Goal: Task Accomplishment & Management: Manage account settings

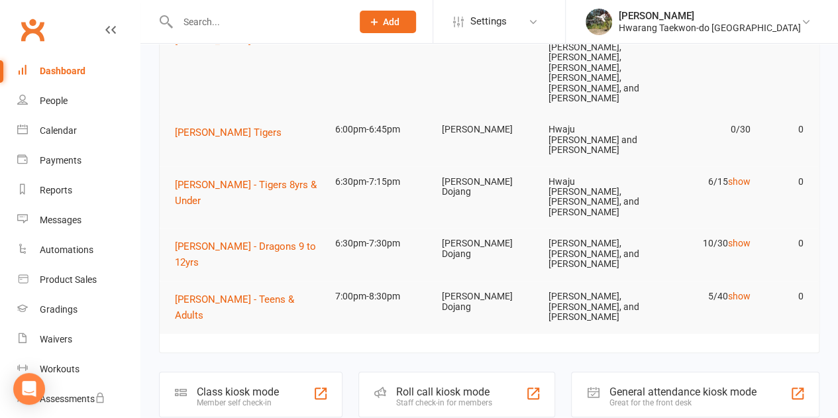
scroll to position [162, 0]
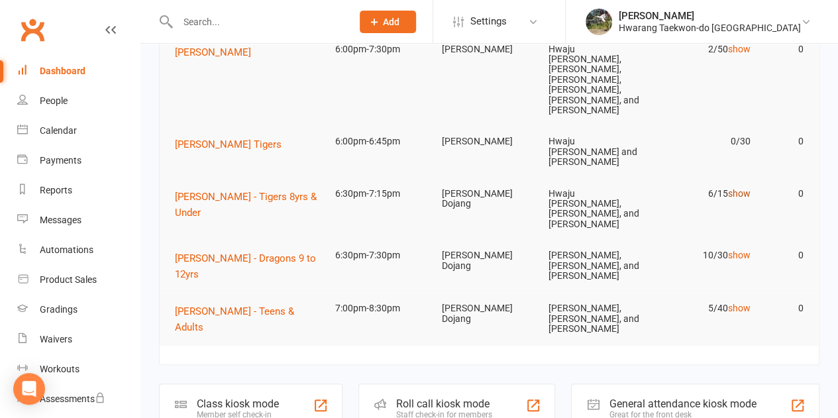
click at [745, 188] on link "show" at bounding box center [738, 193] width 23 height 11
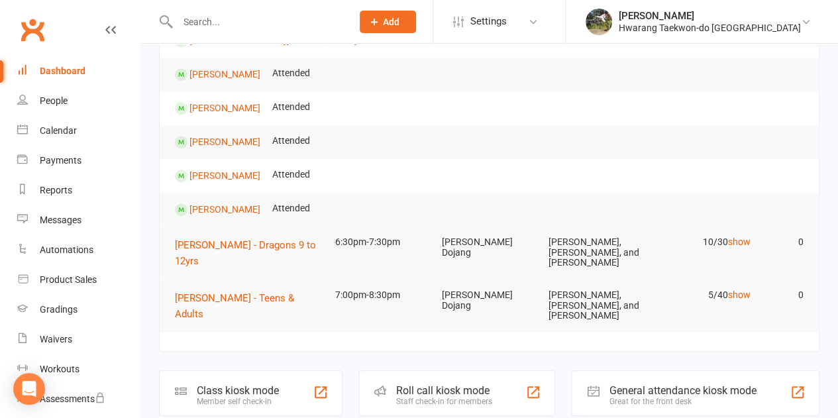
scroll to position [381, 0]
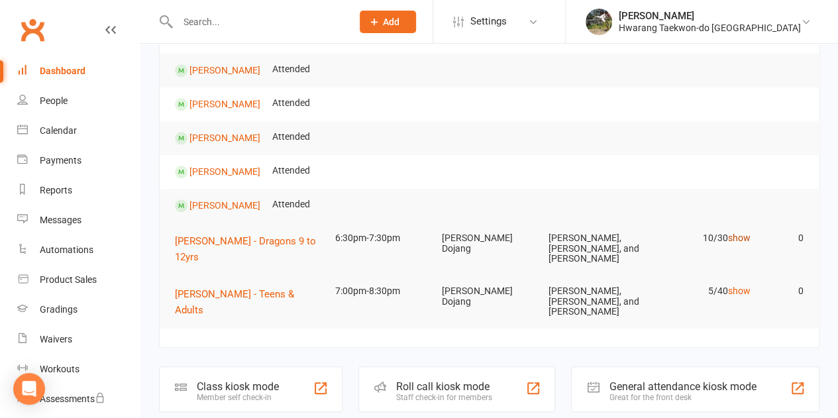
click at [748, 232] on link "show" at bounding box center [738, 237] width 23 height 11
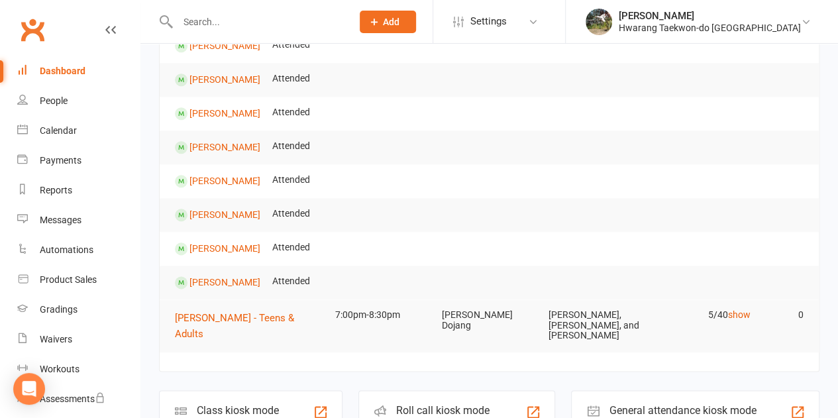
scroll to position [697, 0]
click at [739, 308] on link "show" at bounding box center [738, 313] width 23 height 11
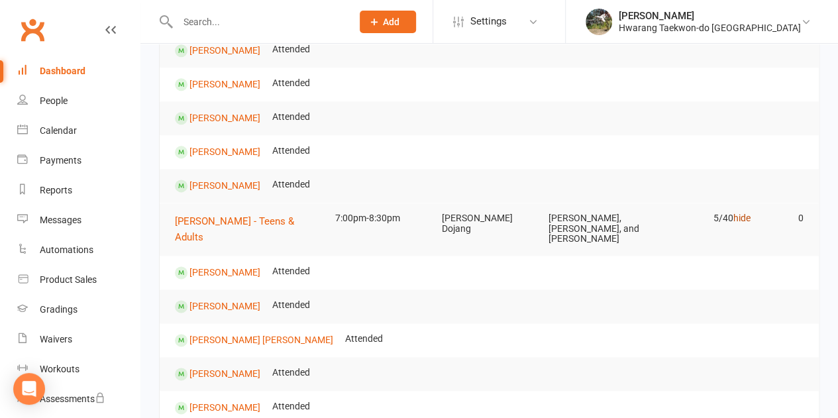
scroll to position [807, 0]
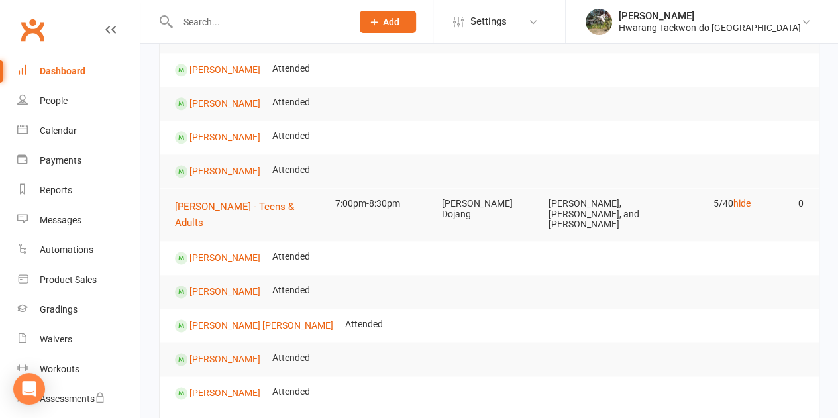
click at [212, 188] on td "[PERSON_NAME] - Teens & Adults" at bounding box center [249, 214] width 160 height 53
click at [244, 201] on span "[PERSON_NAME] - Teens & Adults" at bounding box center [234, 215] width 119 height 28
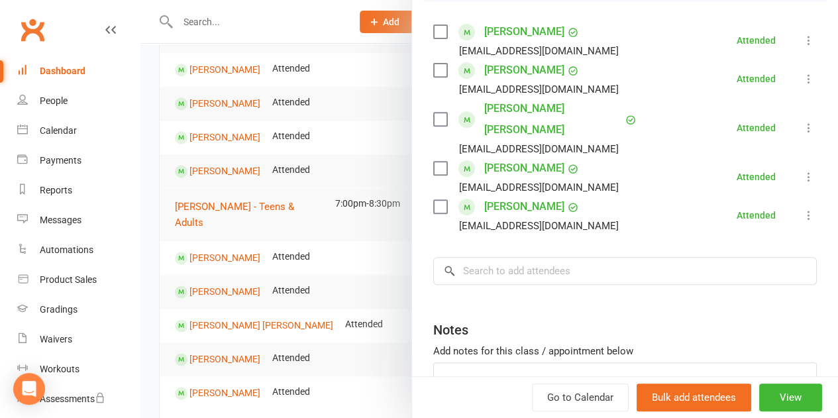
scroll to position [244, 0]
click at [546, 256] on input "search" at bounding box center [624, 270] width 383 height 28
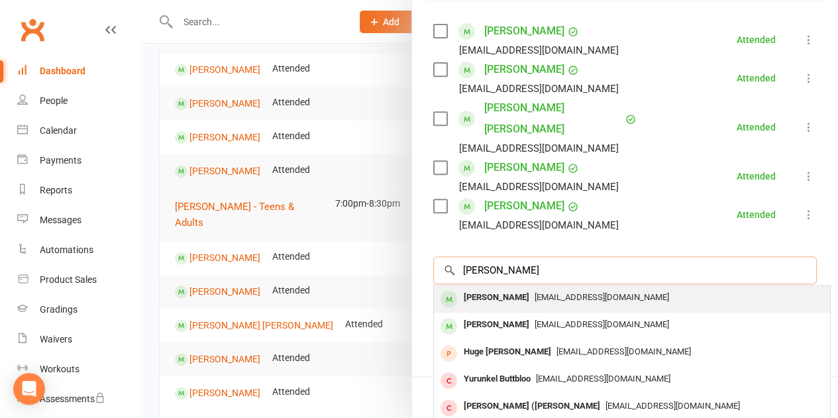
type input "[PERSON_NAME]"
click at [534, 292] on span "[EMAIL_ADDRESS][DOMAIN_NAME]" at bounding box center [601, 297] width 134 height 10
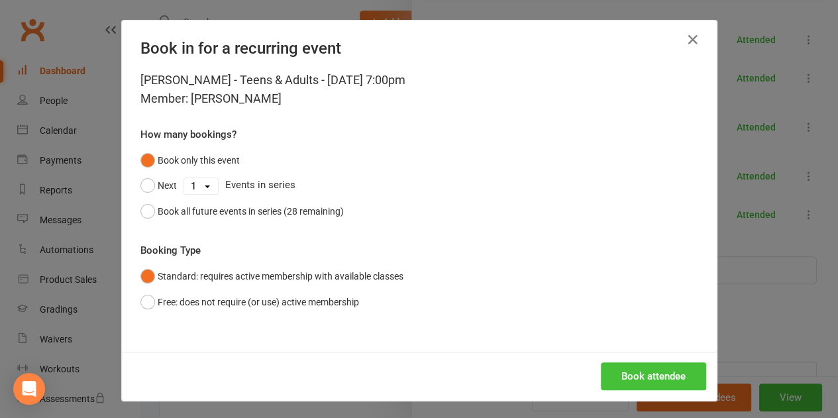
click at [635, 376] on button "Book attendee" at bounding box center [653, 376] width 105 height 28
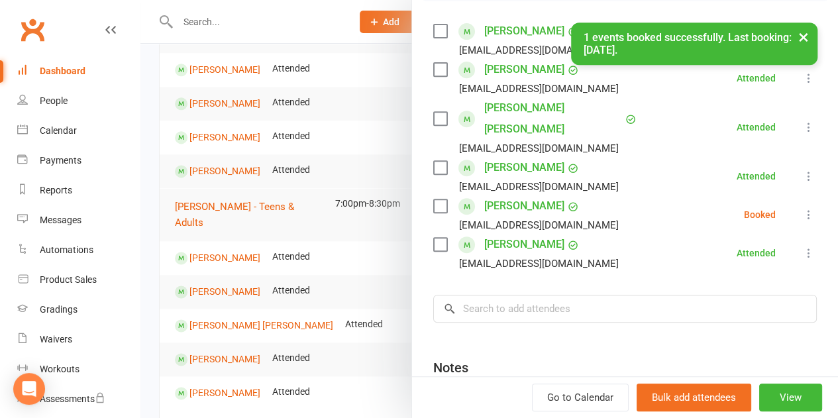
click at [802, 208] on icon at bounding box center [808, 214] width 13 height 13
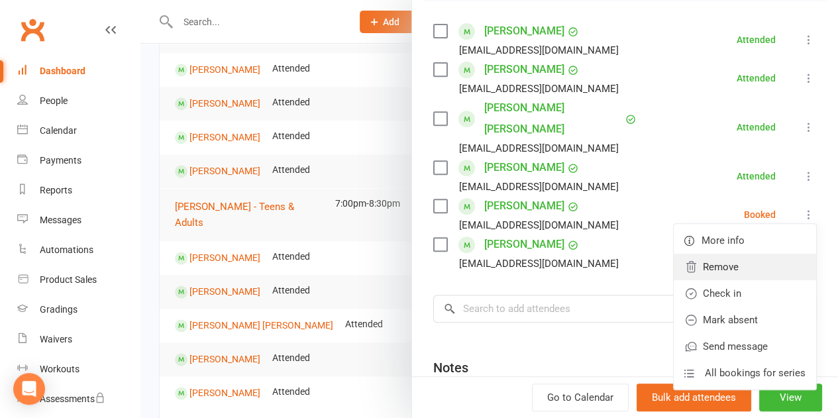
click at [735, 254] on link "Remove" at bounding box center [744, 267] width 142 height 26
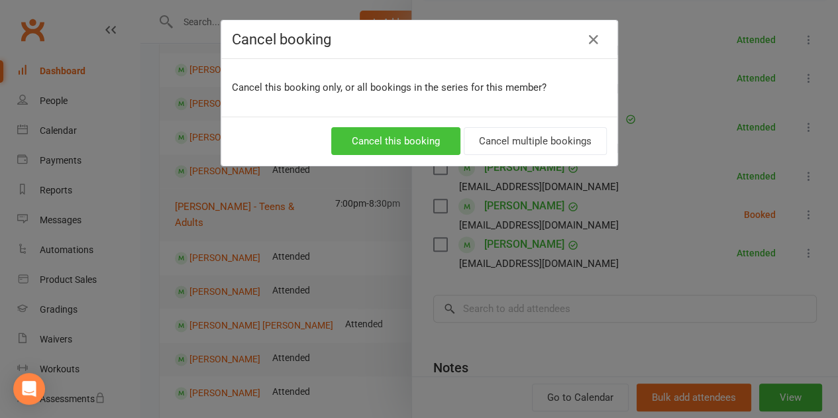
click at [380, 149] on button "Cancel this booking" at bounding box center [395, 141] width 129 height 28
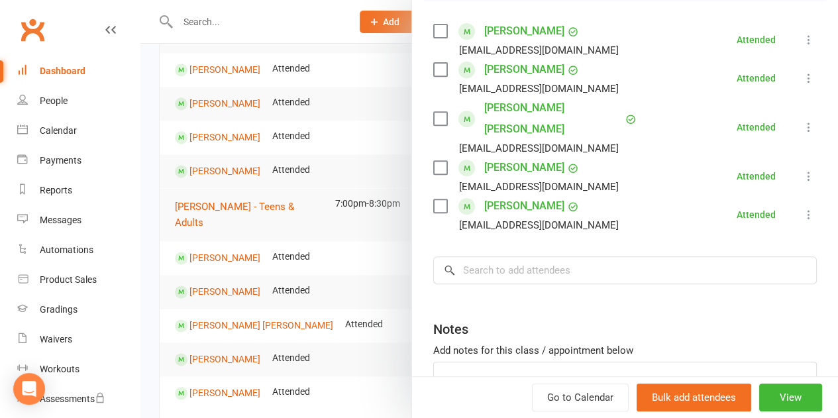
click at [498, 195] on link "[PERSON_NAME]" at bounding box center [524, 205] width 80 height 21
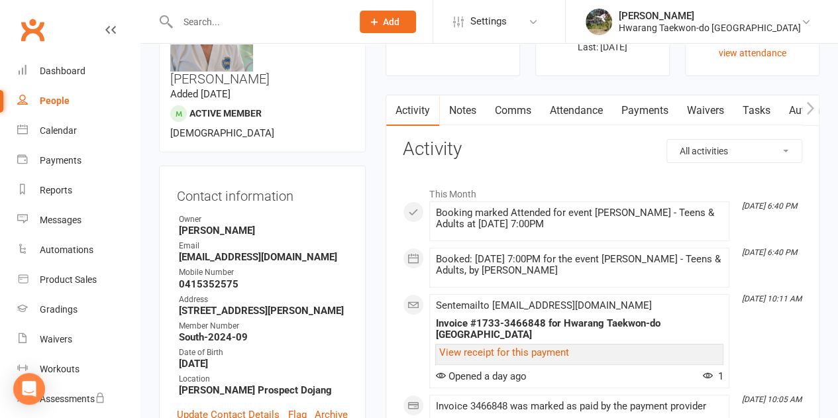
scroll to position [88, 0]
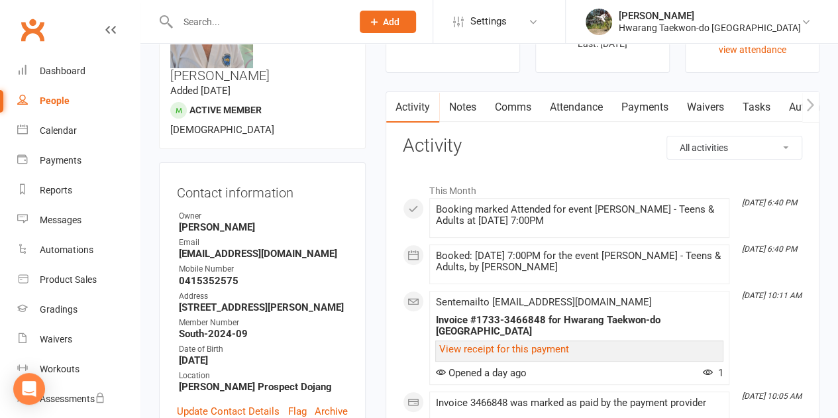
click at [584, 106] on link "Attendance" at bounding box center [576, 107] width 72 height 30
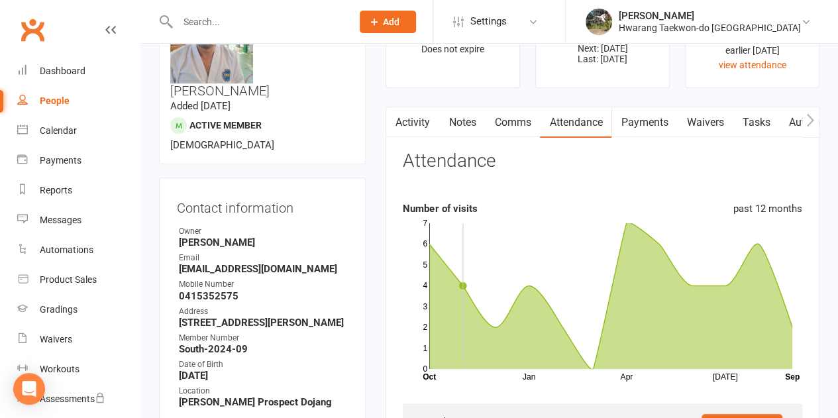
scroll to position [73, 0]
click at [411, 128] on link "Activity" at bounding box center [412, 122] width 53 height 30
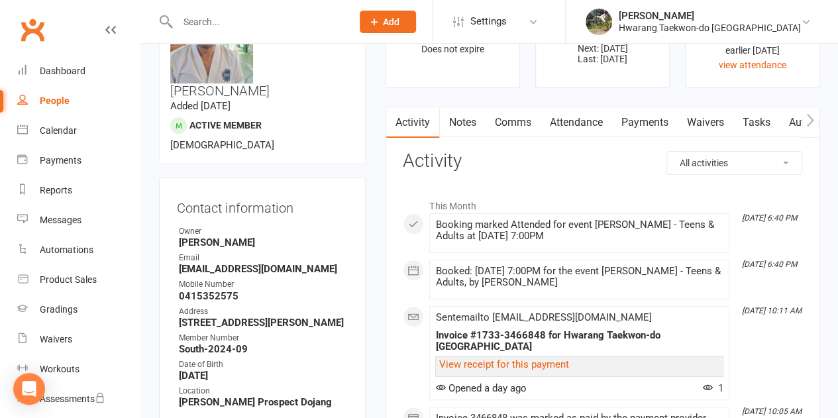
click at [464, 124] on link "Notes" at bounding box center [462, 122] width 46 height 30
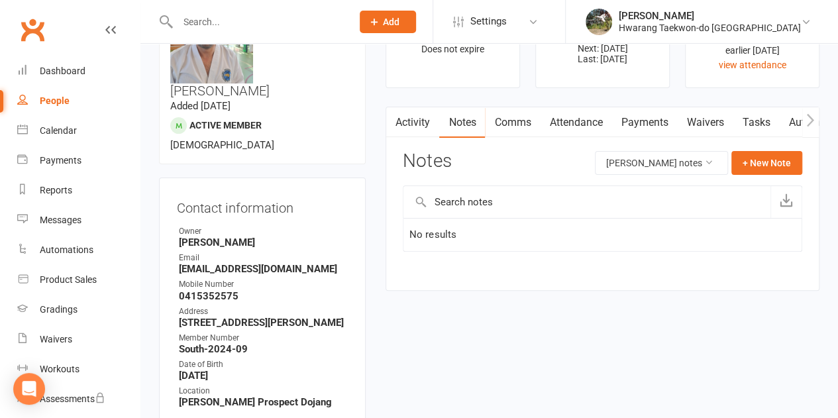
click at [514, 128] on link "Comms" at bounding box center [512, 122] width 55 height 30
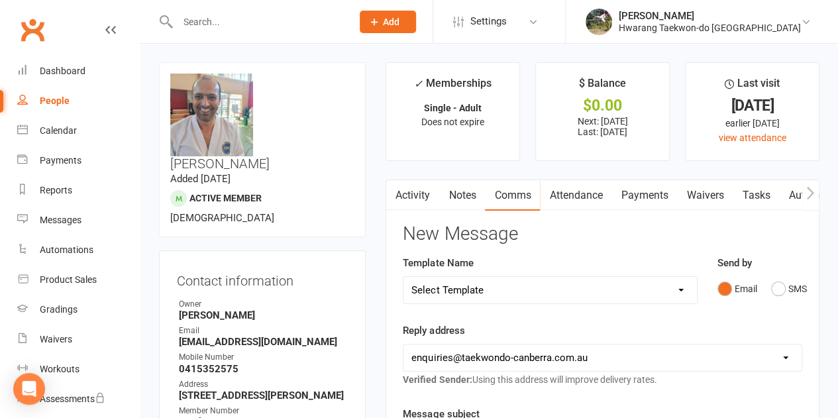
click at [581, 196] on link "Attendance" at bounding box center [576, 195] width 72 height 30
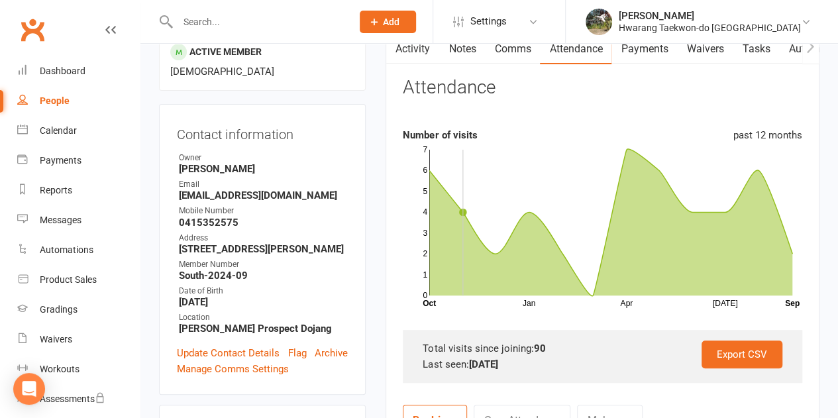
scroll to position [148, 0]
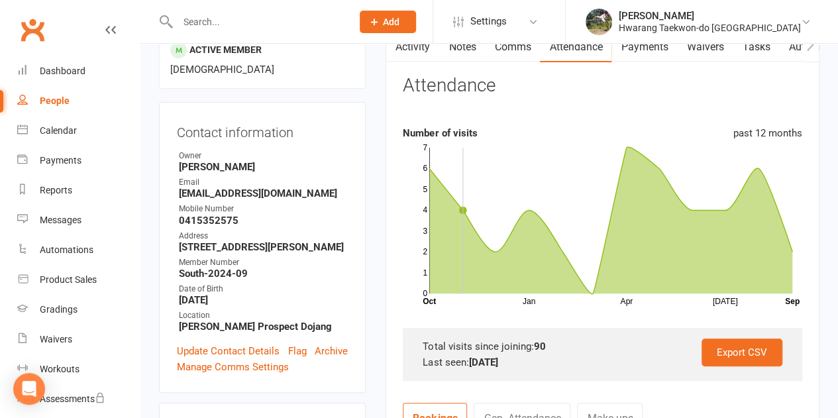
click at [629, 154] on icon at bounding box center [610, 220] width 363 height 147
click at [761, 187] on icon at bounding box center [610, 220] width 363 height 147
click at [587, 298] on icon "Jan Apr [DATE] Month Oct Sep 0 1 2 3 4 5 6 7" at bounding box center [602, 224] width 399 height 166
click at [589, 279] on rect at bounding box center [610, 221] width 363 height 146
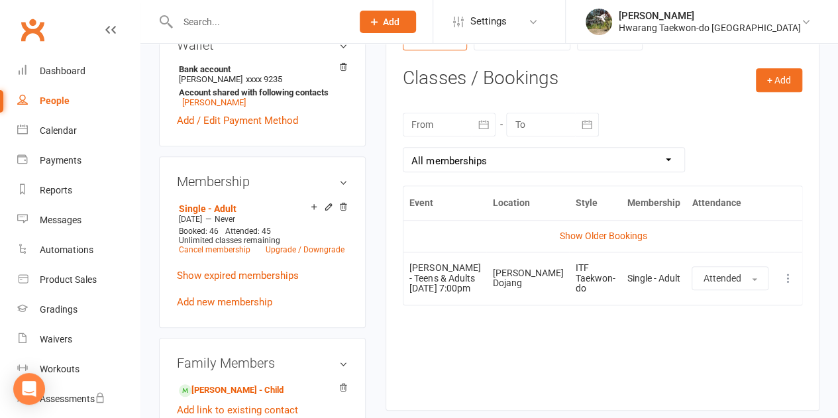
scroll to position [543, 0]
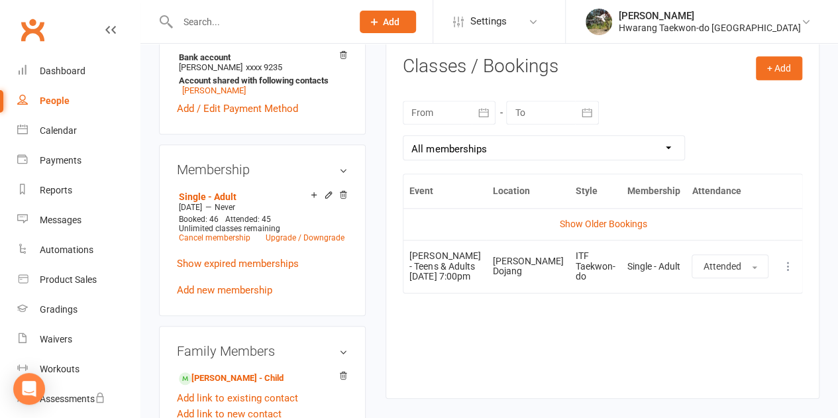
click at [483, 111] on icon "button" at bounding box center [483, 112] width 10 height 9
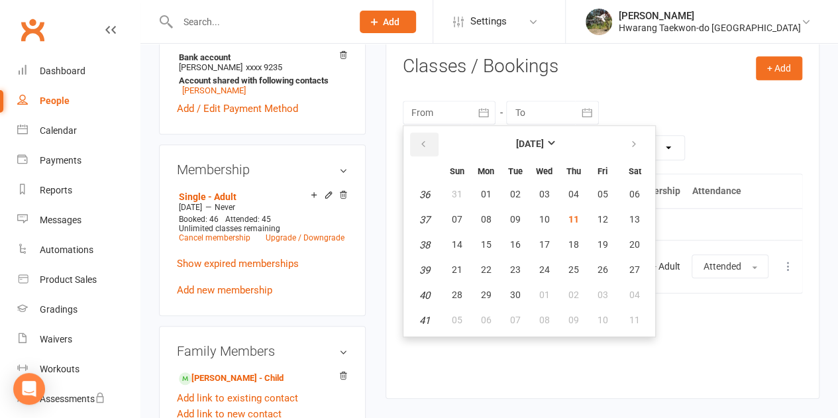
click at [426, 142] on icon "button" at bounding box center [422, 144] width 9 height 11
click at [422, 145] on icon "button" at bounding box center [422, 144] width 9 height 11
click at [425, 148] on icon "button" at bounding box center [422, 144] width 9 height 11
click at [637, 192] on span "07" at bounding box center [634, 194] width 11 height 11
type input "[DATE]"
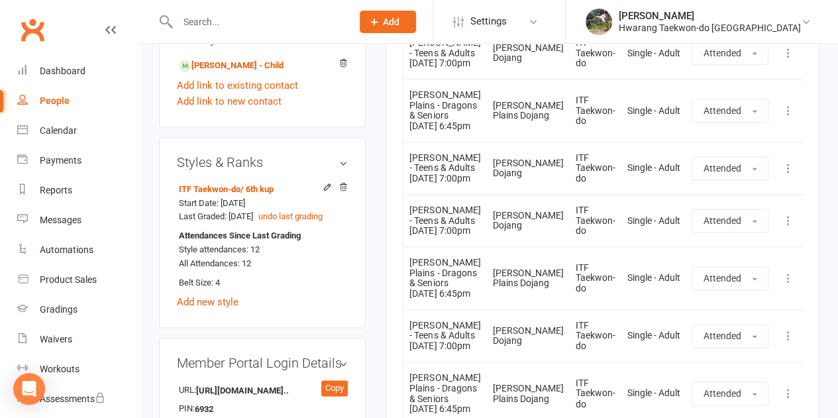
scroll to position [860, 0]
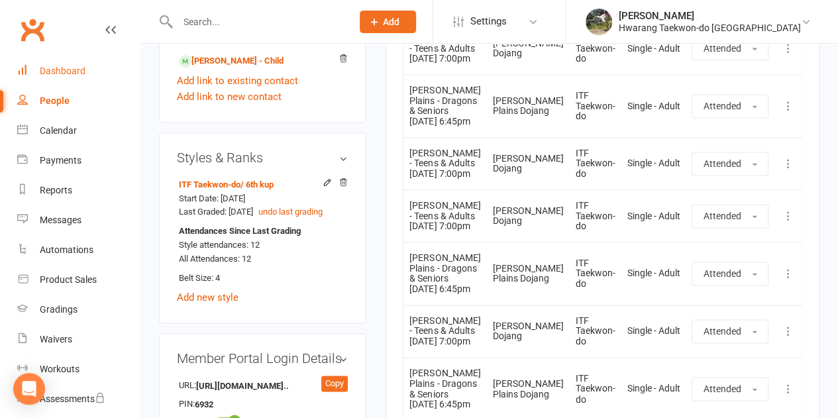
click at [68, 64] on link "Dashboard" at bounding box center [78, 71] width 123 height 30
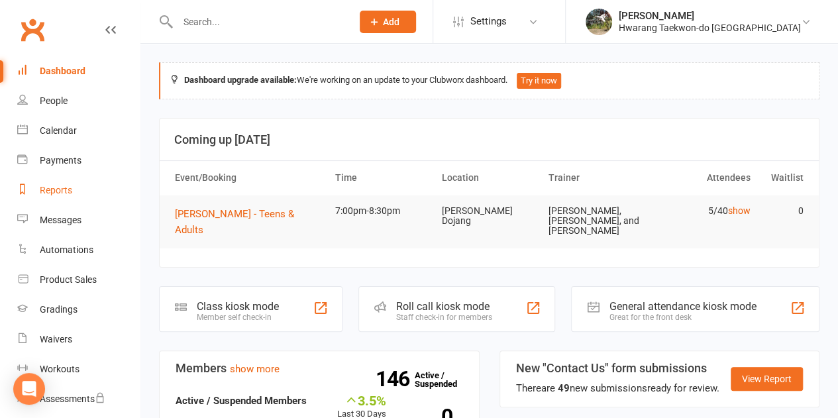
click at [62, 189] on div "Reports" at bounding box center [56, 190] width 32 height 11
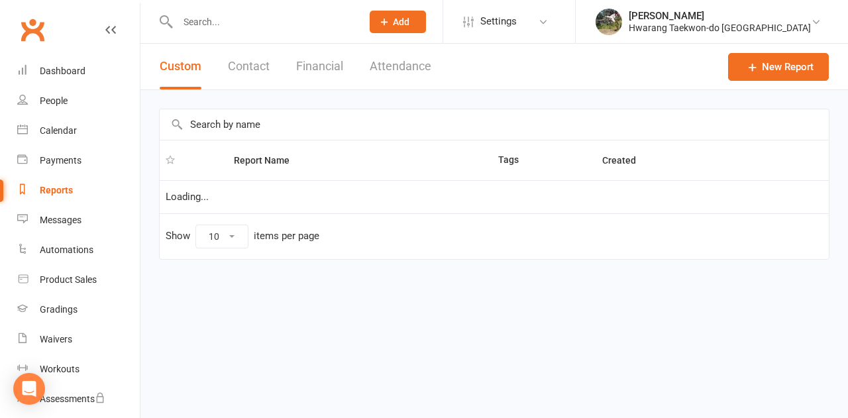
select select "100"
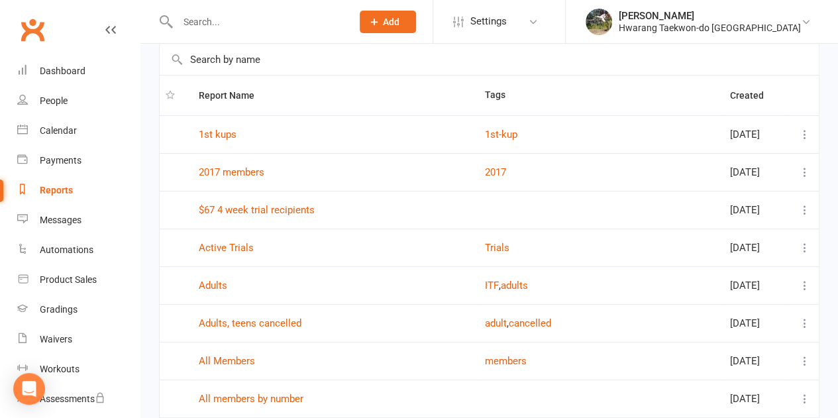
scroll to position [66, 0]
click at [234, 362] on link "All Members" at bounding box center [227, 360] width 56 height 12
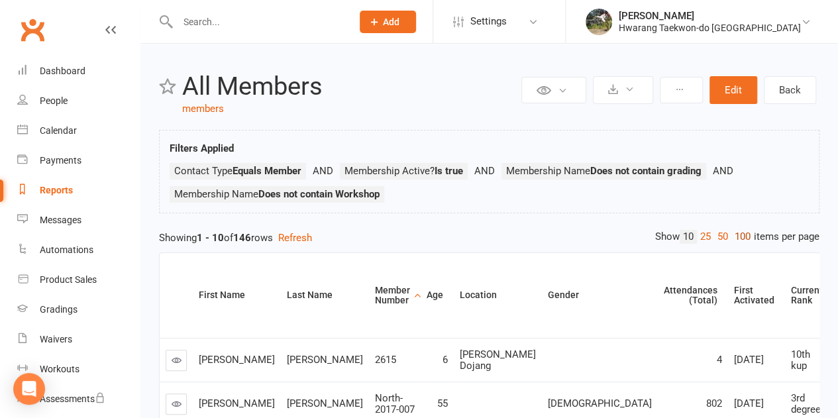
click at [739, 240] on link "100" at bounding box center [742, 237] width 23 height 14
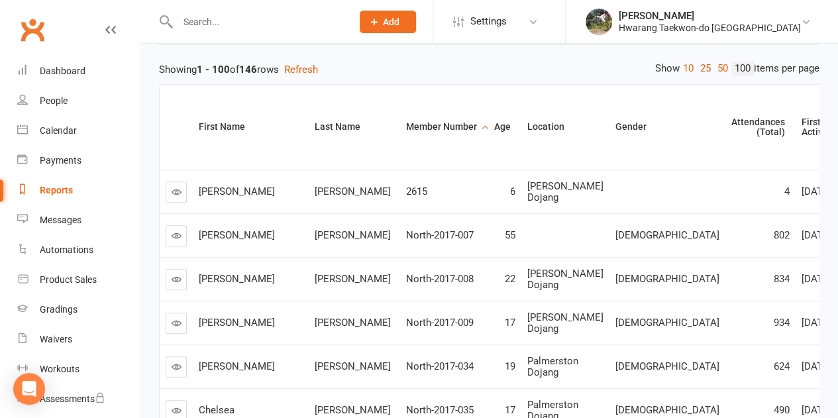
scroll to position [168, 0]
click at [731, 131] on div "Attendances (Total)" at bounding box center [758, 127] width 54 height 21
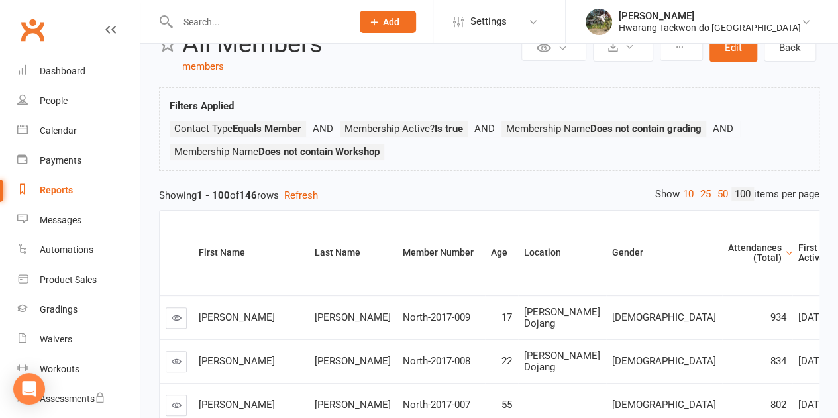
scroll to position [0, 0]
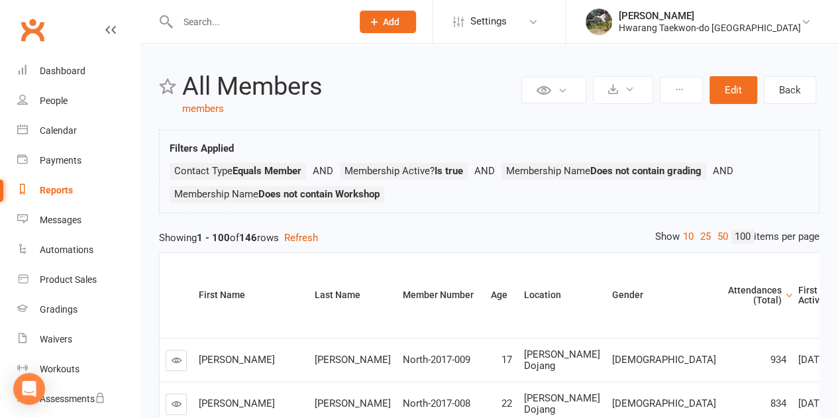
click at [72, 196] on link "Reports" at bounding box center [78, 190] width 123 height 30
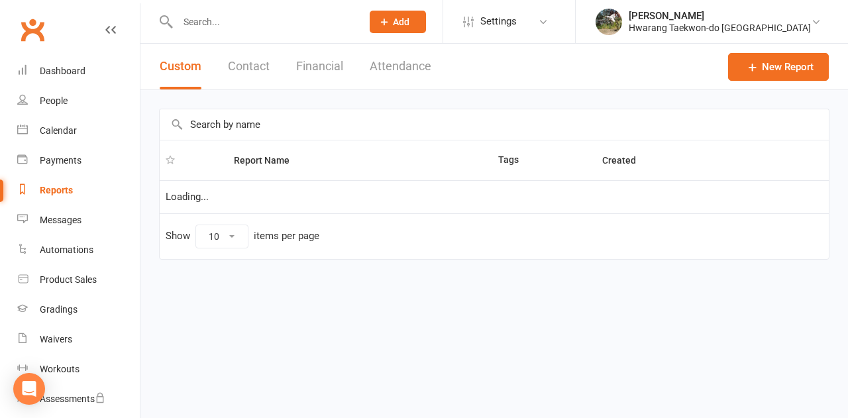
select select "100"
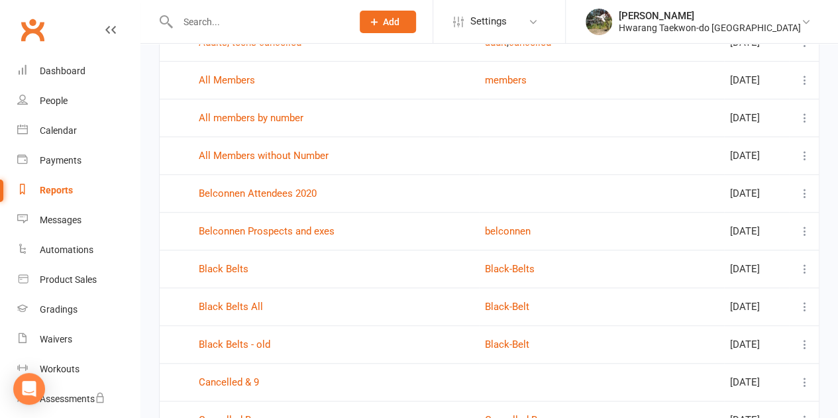
scroll to position [373, 0]
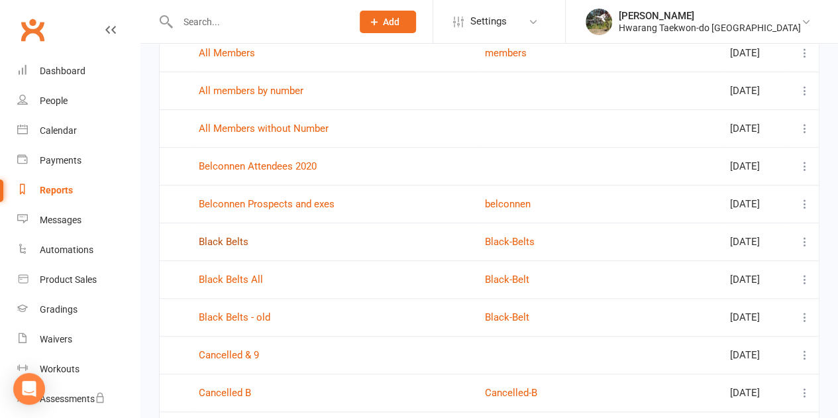
click at [231, 237] on link "Black Belts" at bounding box center [224, 242] width 50 height 12
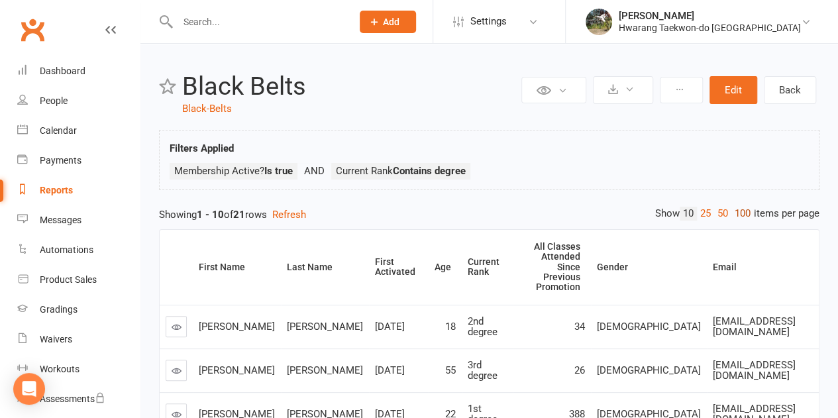
click at [747, 215] on link "100" at bounding box center [742, 214] width 23 height 14
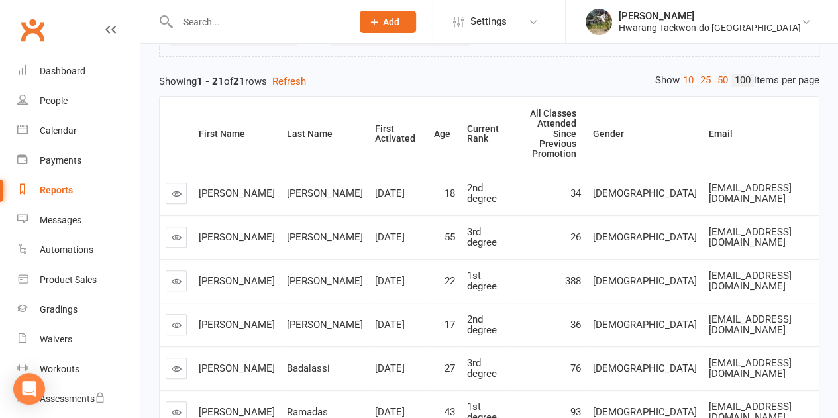
scroll to position [79, 0]
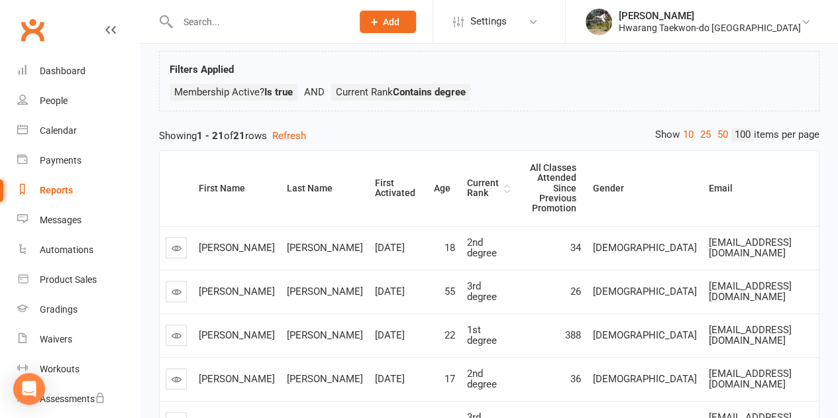
click at [467, 180] on div "Current Rank" at bounding box center [484, 188] width 34 height 21
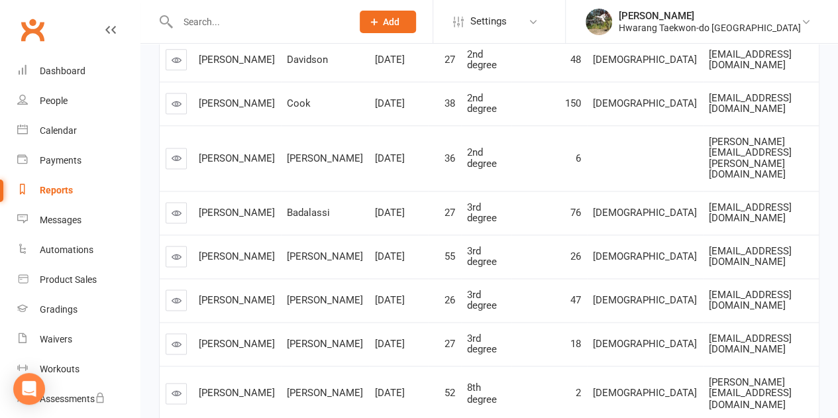
scroll to position [859, 0]
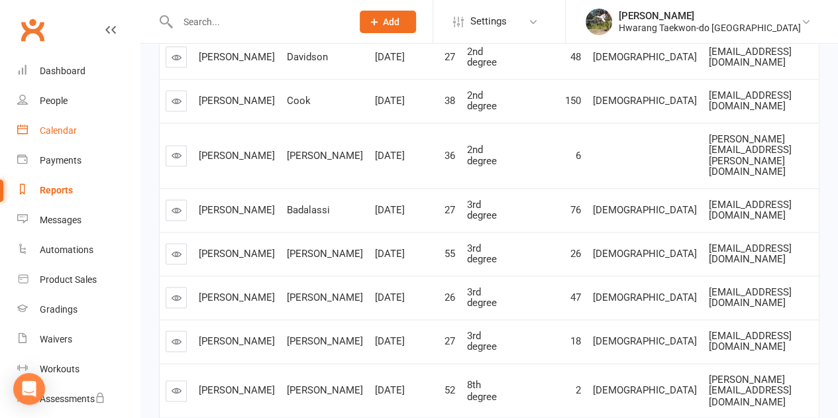
click at [68, 126] on div "Calendar" at bounding box center [58, 130] width 37 height 11
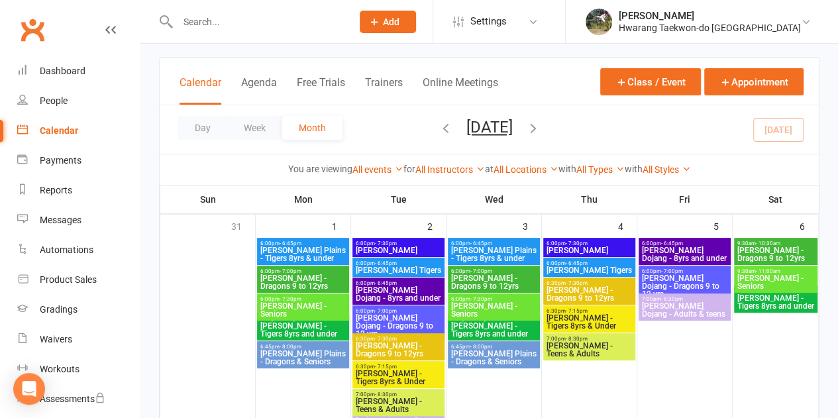
scroll to position [65, 0]
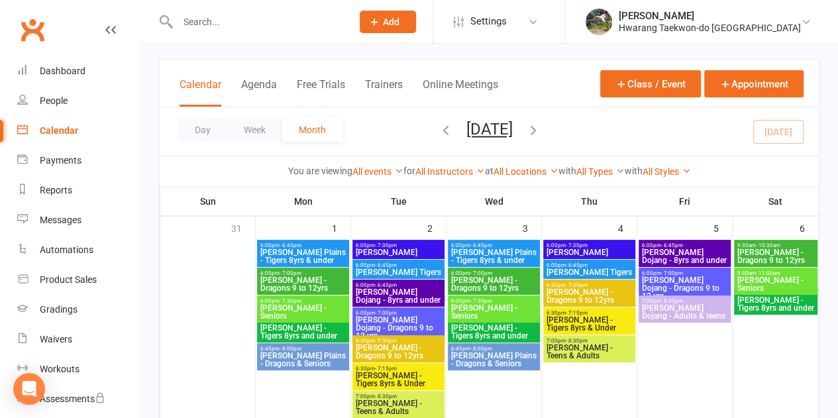
click at [315, 255] on span "[PERSON_NAME] Plains - Tigers 8yrs & under" at bounding box center [303, 256] width 87 height 16
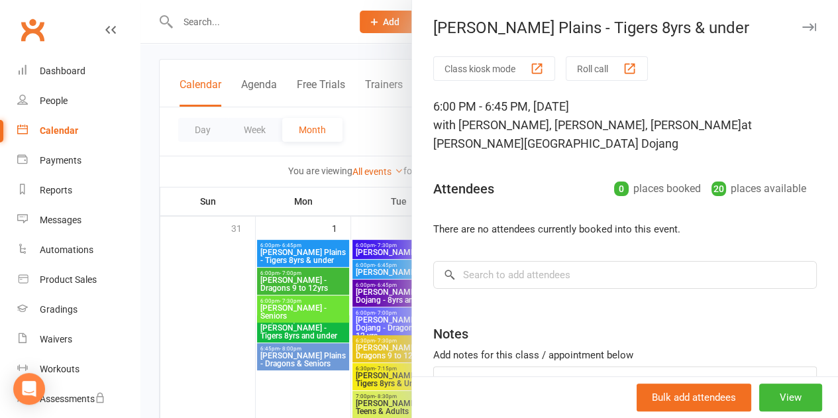
click at [802, 28] on icon "button" at bounding box center [809, 27] width 14 height 8
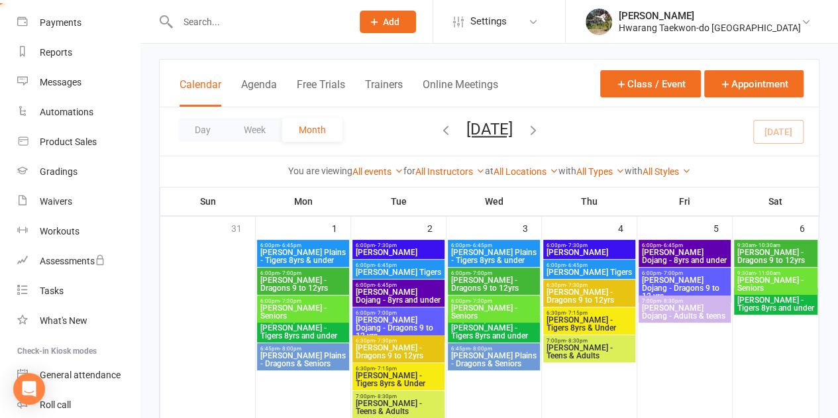
scroll to position [0, 0]
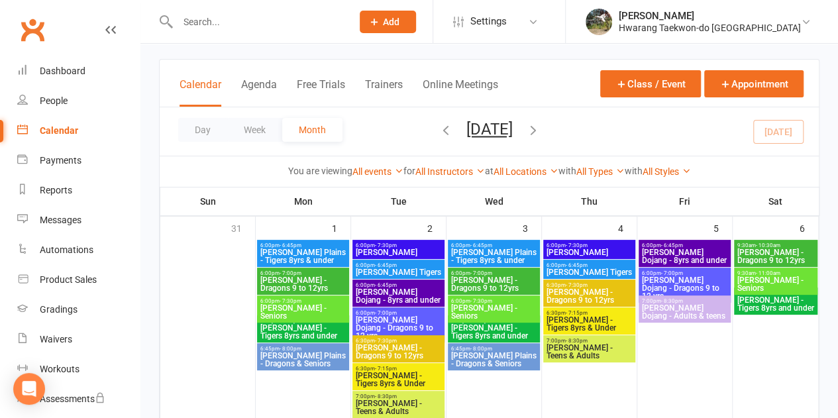
click at [75, 314] on div "Gradings" at bounding box center [59, 309] width 38 height 11
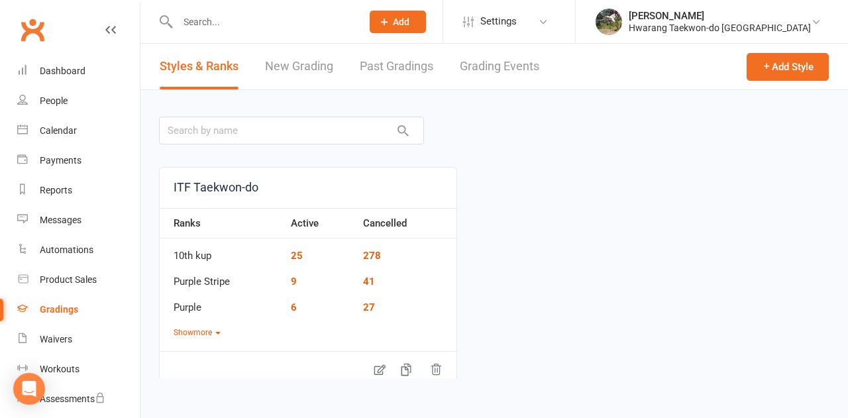
click at [500, 70] on link "Grading Events" at bounding box center [499, 67] width 79 height 46
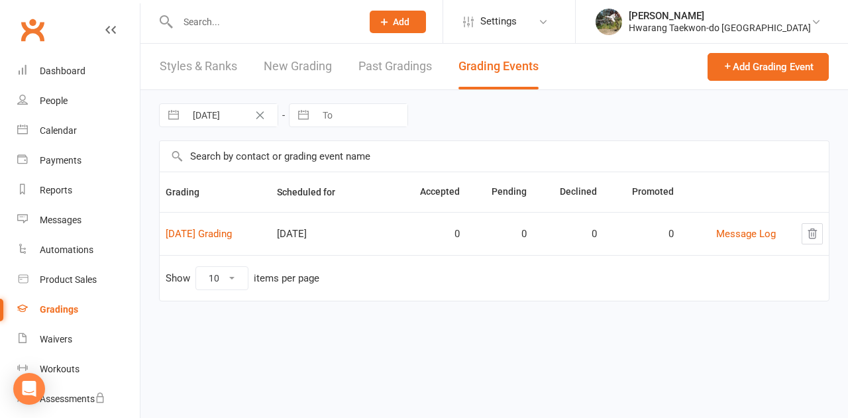
click at [399, 81] on link "Past Gradings" at bounding box center [395, 67] width 74 height 46
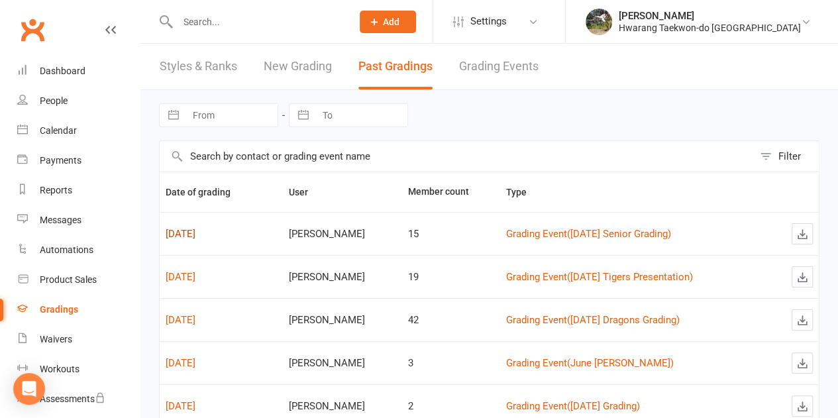
click at [195, 236] on link "[DATE]" at bounding box center [181, 234] width 30 height 12
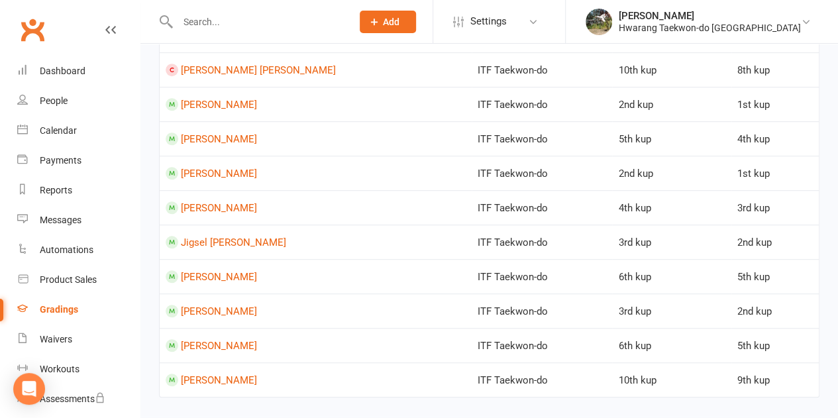
scroll to position [326, 0]
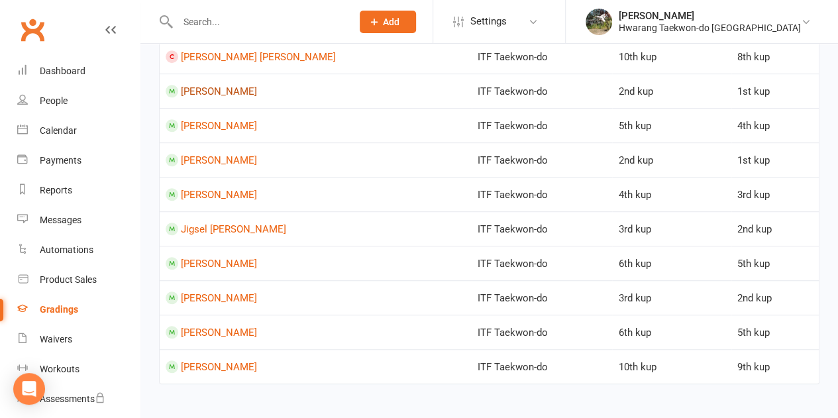
click at [222, 94] on link "[PERSON_NAME]" at bounding box center [219, 91] width 76 height 12
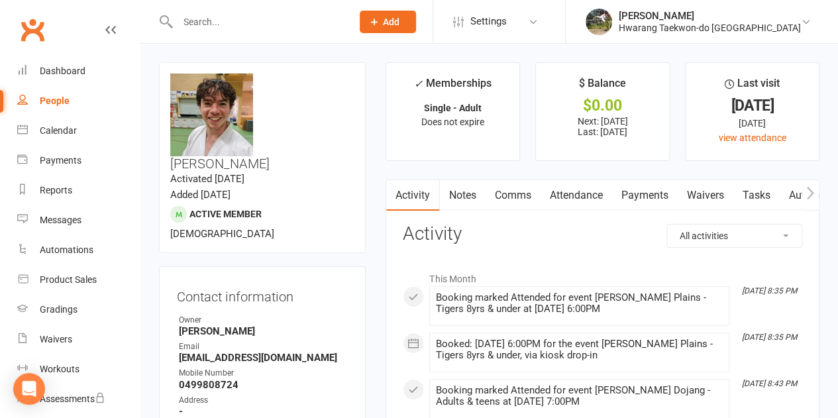
click at [654, 199] on link "Payments" at bounding box center [644, 195] width 66 height 30
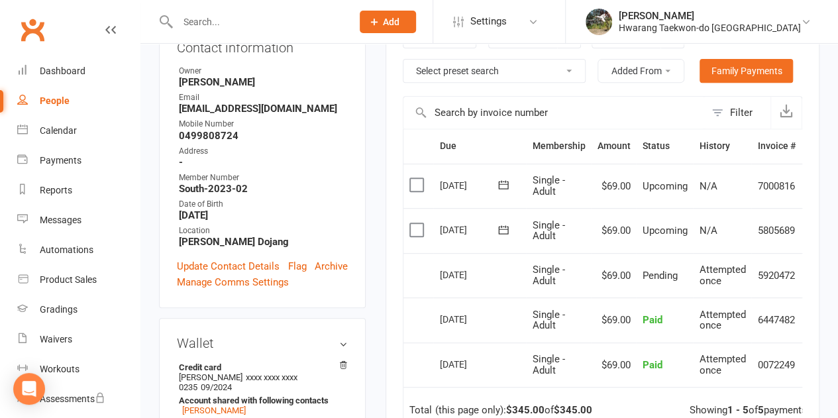
scroll to position [252, 0]
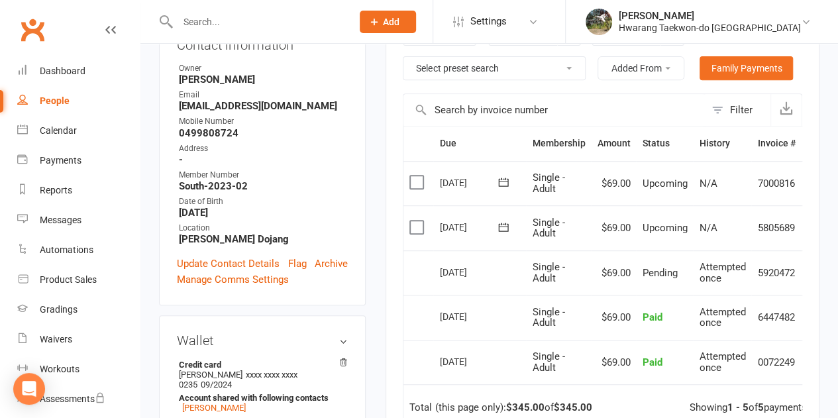
click at [291, 28] on input "text" at bounding box center [257, 22] width 169 height 19
paste input "[PERSON_NAME]"
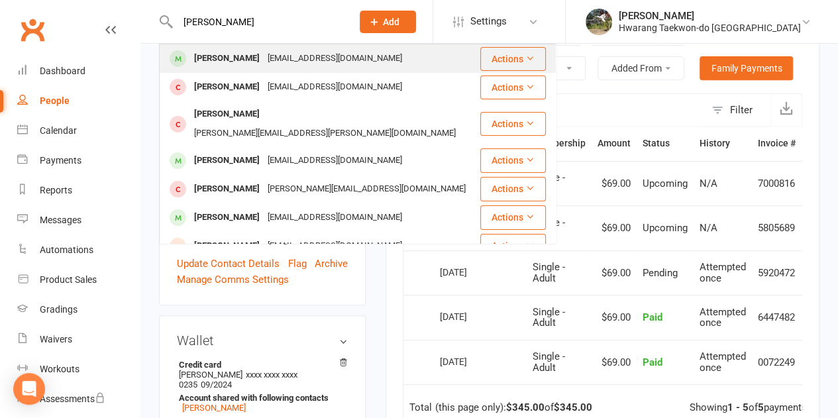
type input "[PERSON_NAME]"
click at [264, 49] on div "[EMAIL_ADDRESS][DOMAIN_NAME]" at bounding box center [335, 58] width 142 height 19
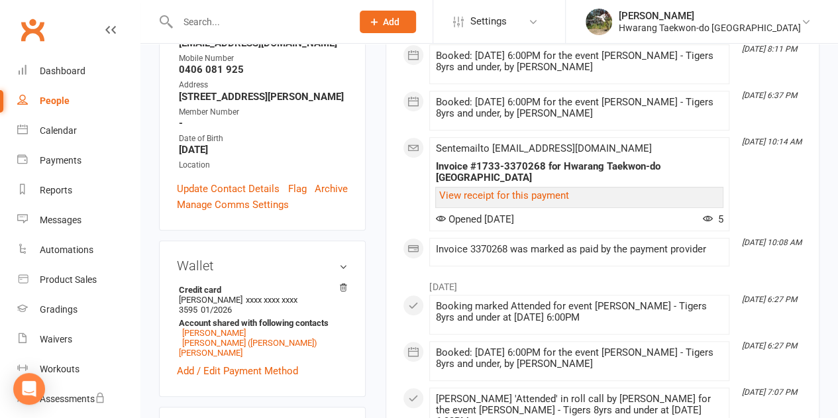
scroll to position [262, 0]
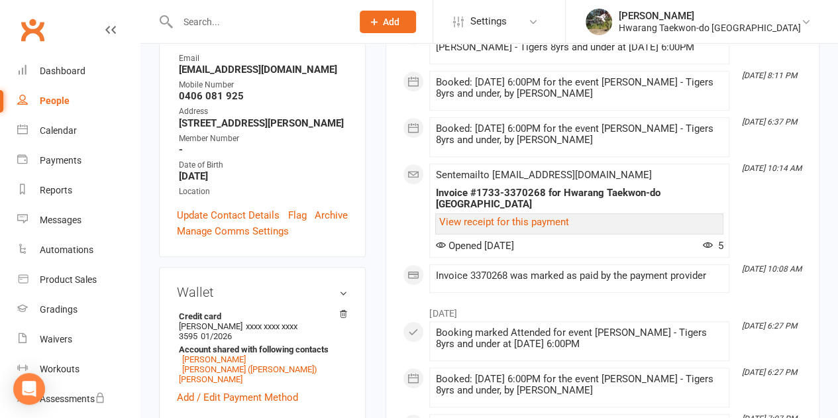
click at [287, 213] on div "Contact information Owner Email [EMAIL_ADDRESS][DOMAIN_NAME] Mobile Number [PHO…" at bounding box center [262, 131] width 207 height 252
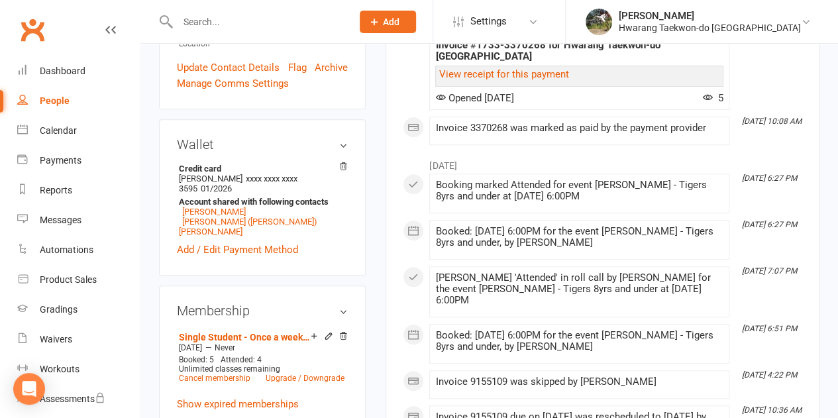
scroll to position [420, 0]
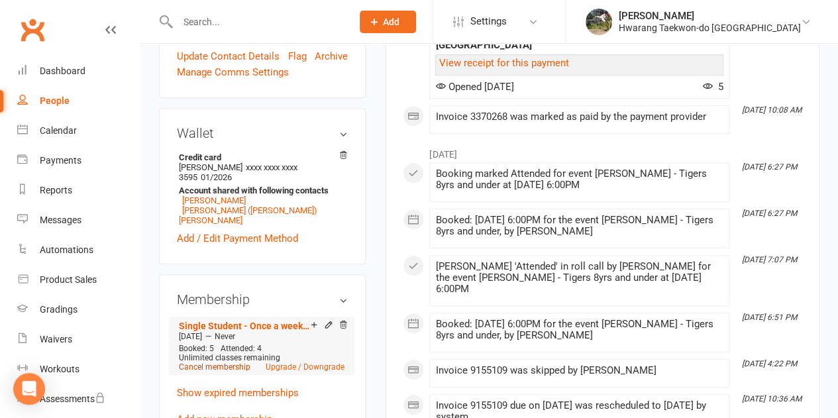
click at [217, 362] on link "Cancel membership" at bounding box center [215, 366] width 72 height 9
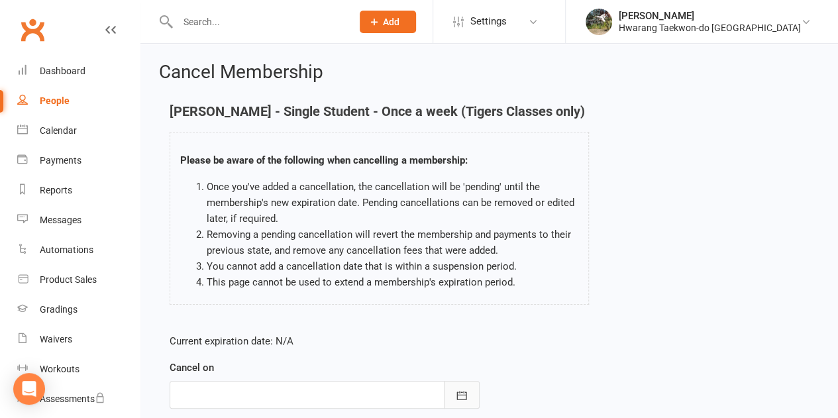
click at [457, 395] on icon "button" at bounding box center [461, 395] width 10 height 9
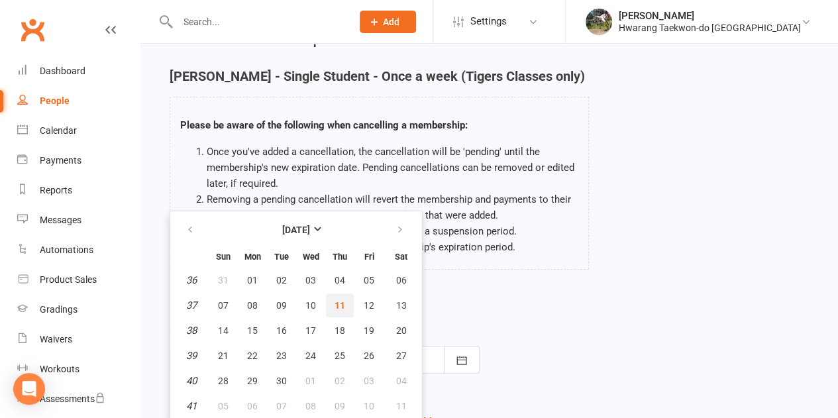
click at [337, 304] on span "11" at bounding box center [339, 305] width 11 height 11
type input "[DATE]"
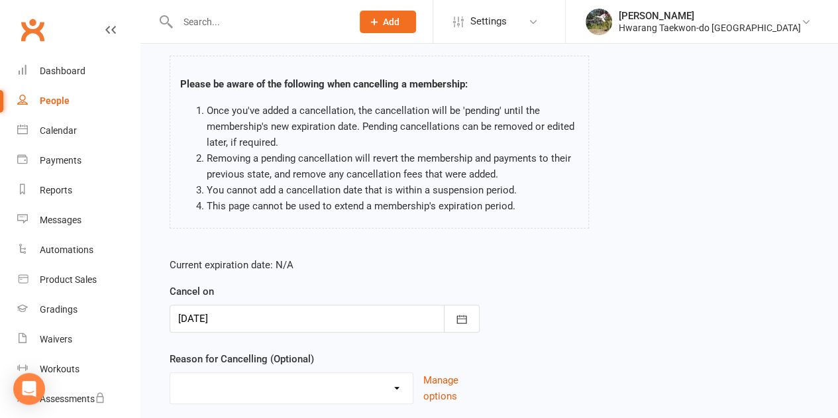
scroll to position [168, 0]
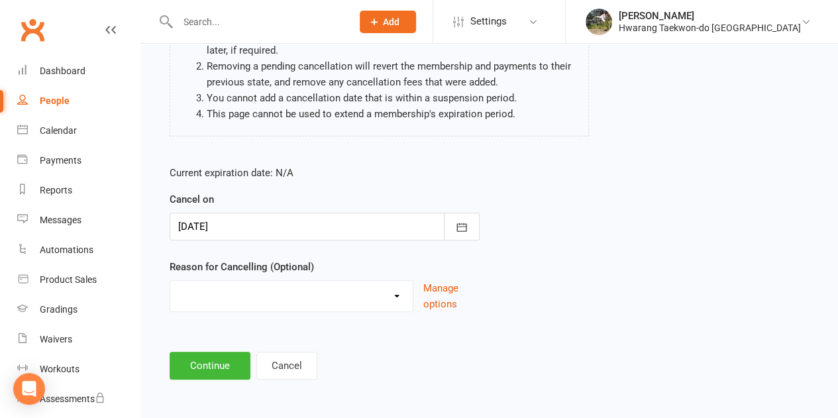
click at [392, 299] on select "Downgrading membership Failed payments and failure to respond to resolve Has no…" at bounding box center [291, 294] width 242 height 26
select select "5"
click at [170, 281] on select "Downgrading membership Failed payments and failure to respond to resolve Has no…" at bounding box center [291, 294] width 242 height 26
click at [209, 347] on main "[PERSON_NAME] - Single Student - Once a week (Tigers Classes only) Please be aw…" at bounding box center [489, 158] width 660 height 444
click at [203, 357] on button "Continue" at bounding box center [210, 366] width 81 height 28
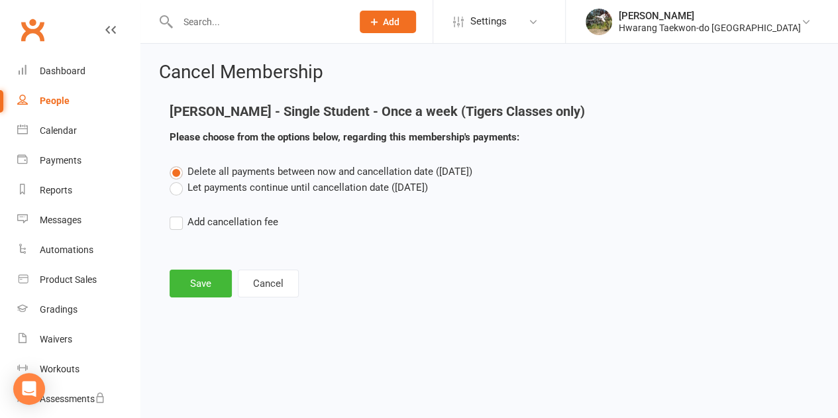
scroll to position [0, 0]
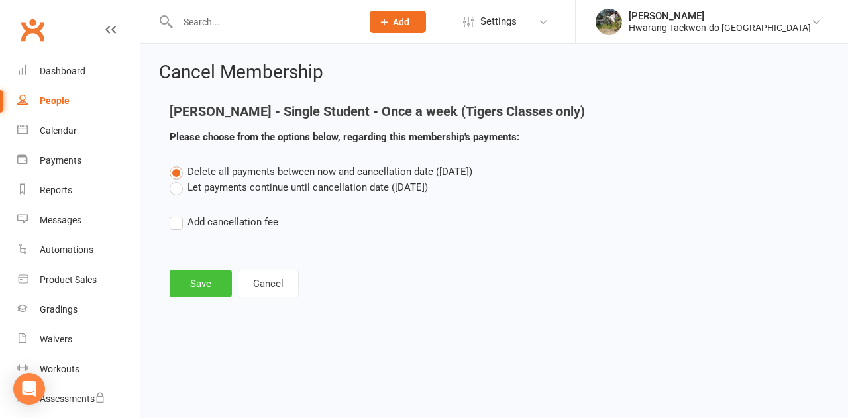
click at [207, 283] on button "Save" at bounding box center [201, 284] width 62 height 28
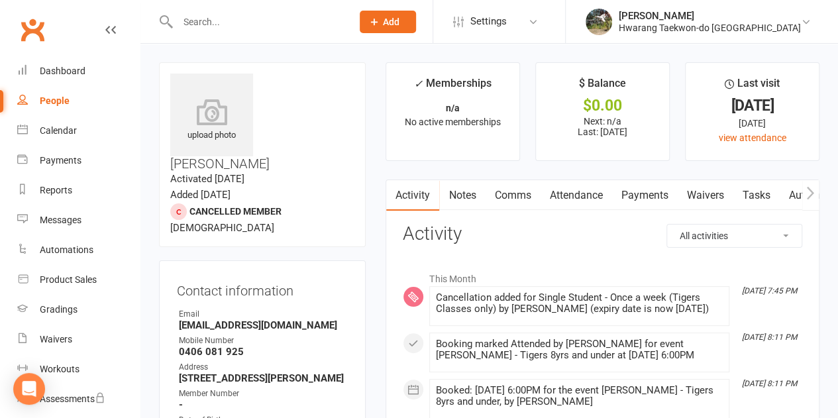
click at [281, 278] on h3 "Contact information" at bounding box center [262, 288] width 171 height 20
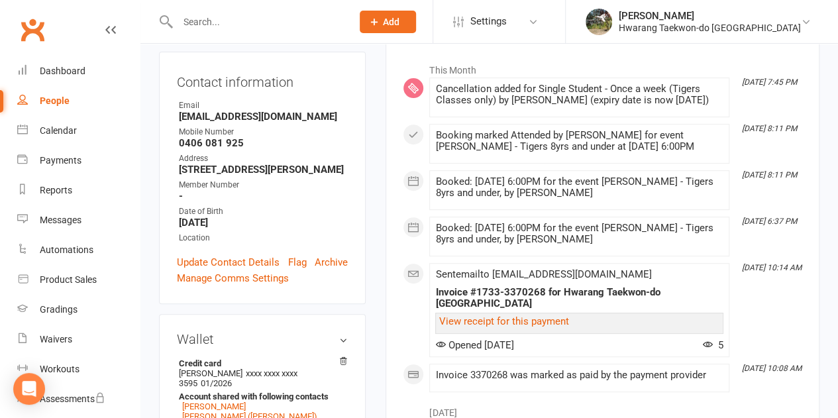
scroll to position [211, 0]
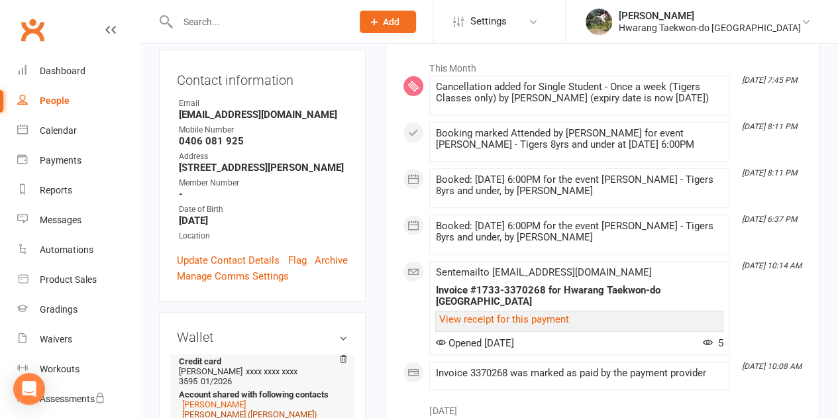
click at [195, 409] on link "[PERSON_NAME] ([PERSON_NAME]) [PERSON_NAME]" at bounding box center [248, 419] width 138 height 20
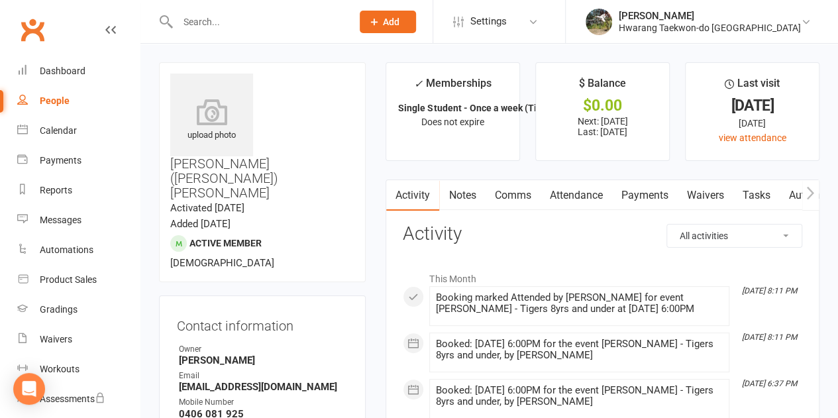
click at [650, 185] on link "Payments" at bounding box center [644, 195] width 66 height 30
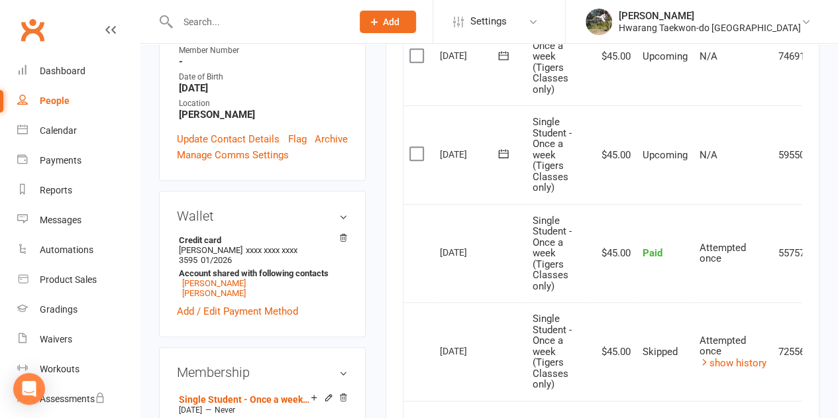
scroll to position [407, 0]
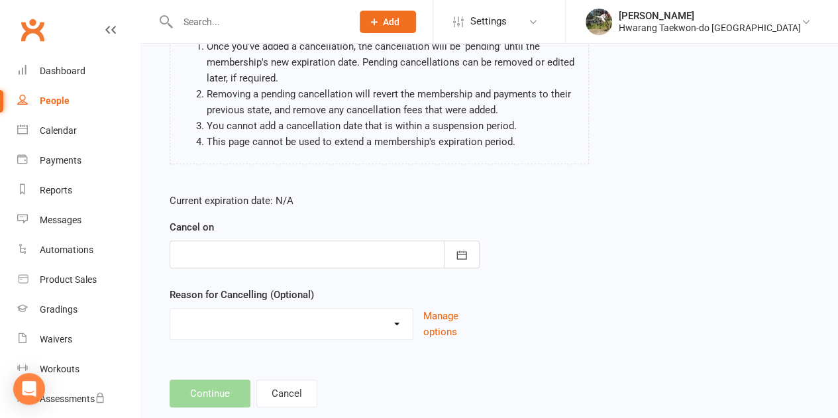
scroll to position [156, 0]
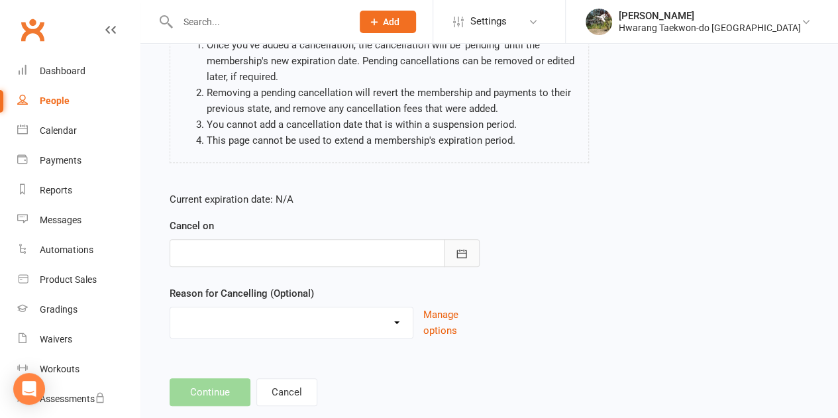
click at [457, 244] on button "button" at bounding box center [462, 253] width 36 height 28
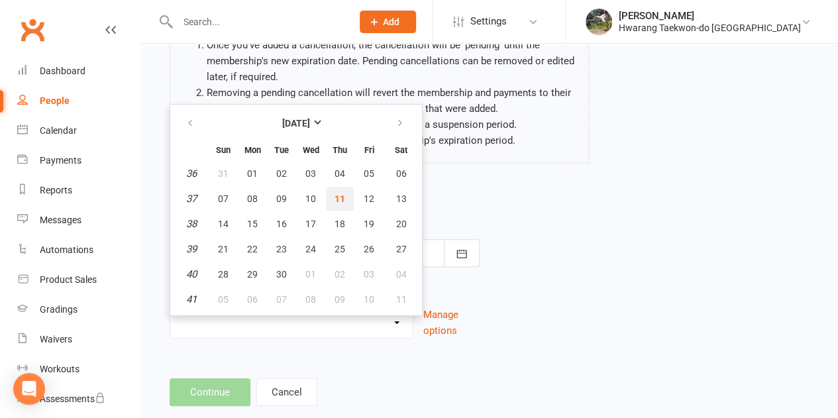
click at [335, 198] on span "11" at bounding box center [339, 198] width 11 height 11
type input "[DATE]"
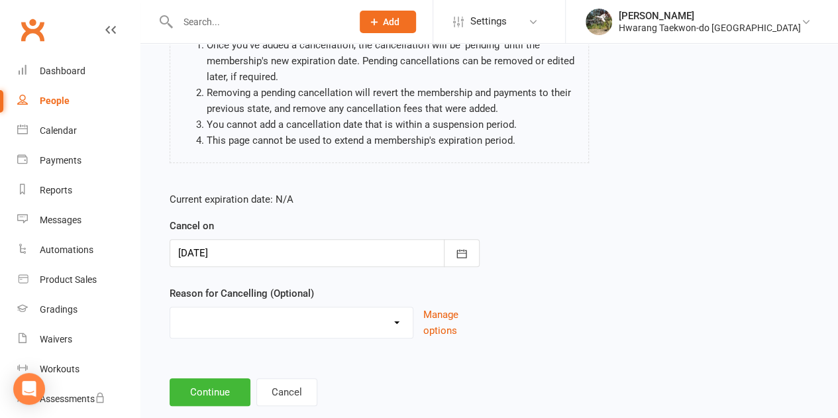
click at [383, 317] on select "Downgrading membership Failed payments and failure to respond to resolve Has no…" at bounding box center [291, 320] width 242 height 26
select select "5"
click at [170, 307] on select "Downgrading membership Failed payments and failure to respond to resolve Has no…" at bounding box center [291, 320] width 242 height 26
click at [199, 379] on button "Continue" at bounding box center [210, 392] width 81 height 28
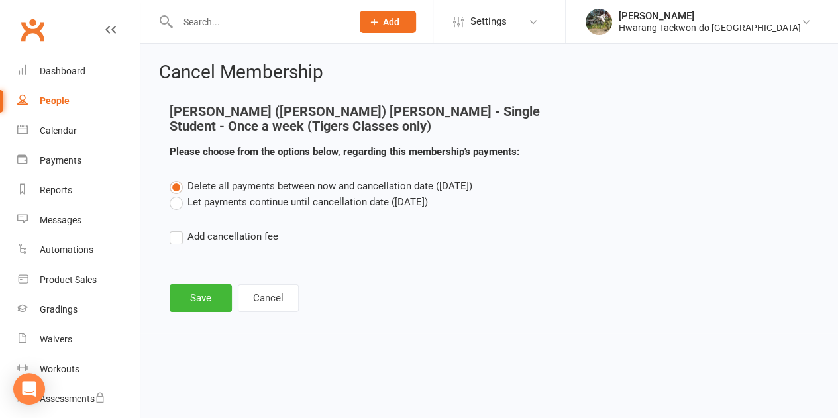
scroll to position [0, 0]
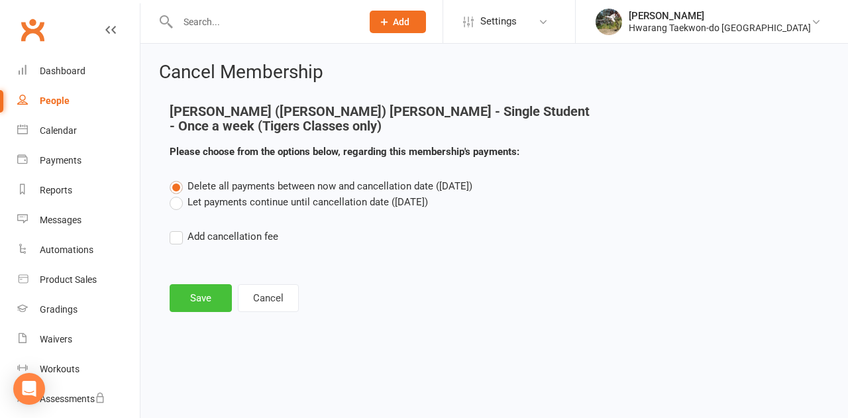
click at [203, 294] on button "Save" at bounding box center [201, 298] width 62 height 28
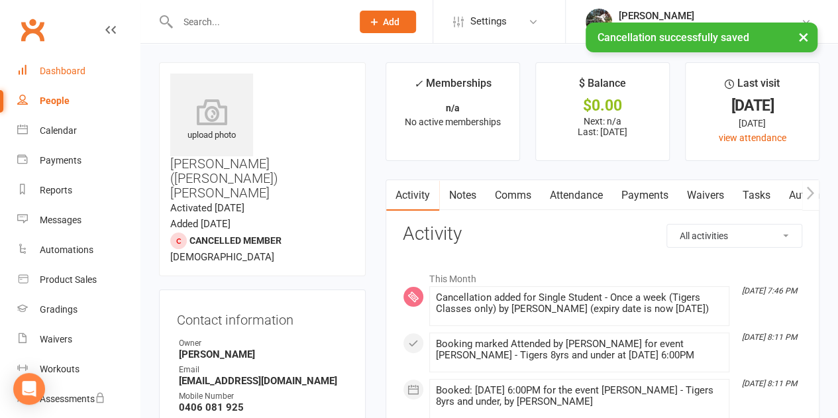
click at [73, 68] on div "Dashboard" at bounding box center [63, 71] width 46 height 11
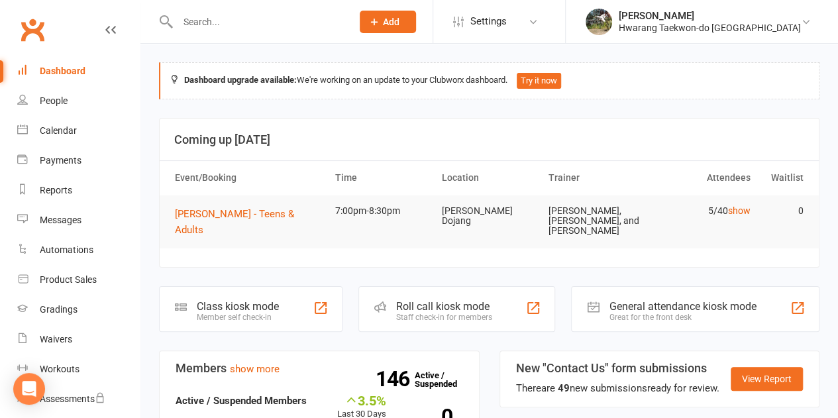
click at [225, 27] on input "text" at bounding box center [257, 22] width 169 height 19
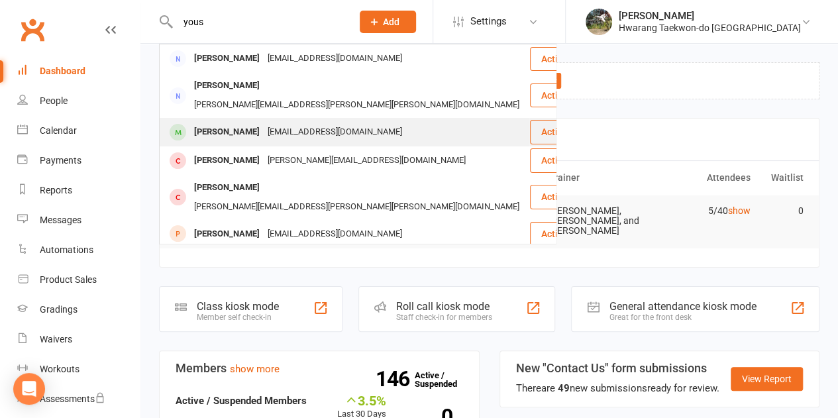
type input "yous"
click at [207, 123] on div "[PERSON_NAME]" at bounding box center [227, 132] width 74 height 19
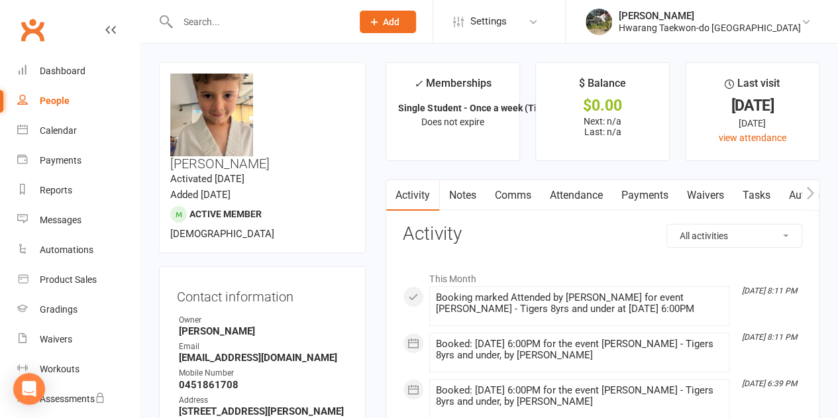
click at [356, 221] on contact-information "upload photo change photo [PERSON_NAME] Activated [DATE] Added [DATE] Active me…" at bounding box center [262, 315] width 207 height 507
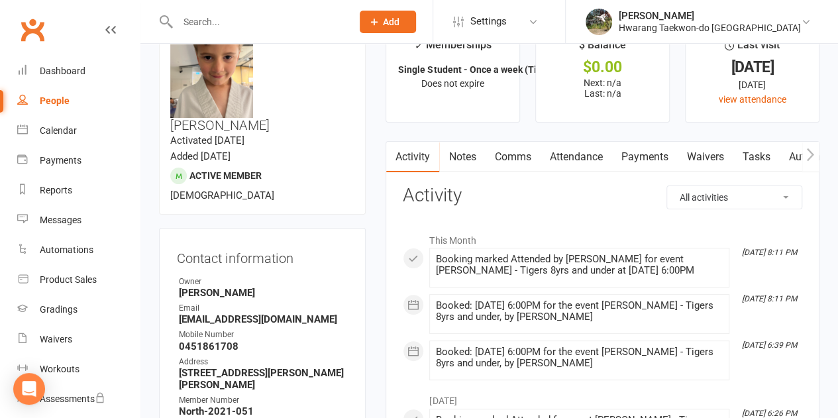
scroll to position [56, 0]
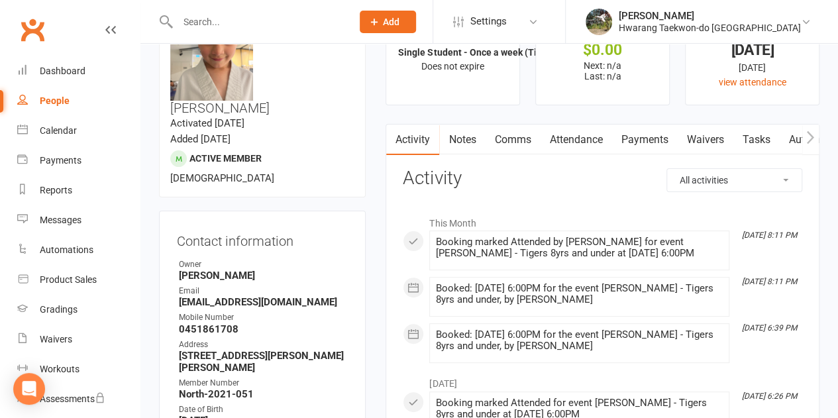
click at [641, 134] on link "Payments" at bounding box center [644, 139] width 66 height 30
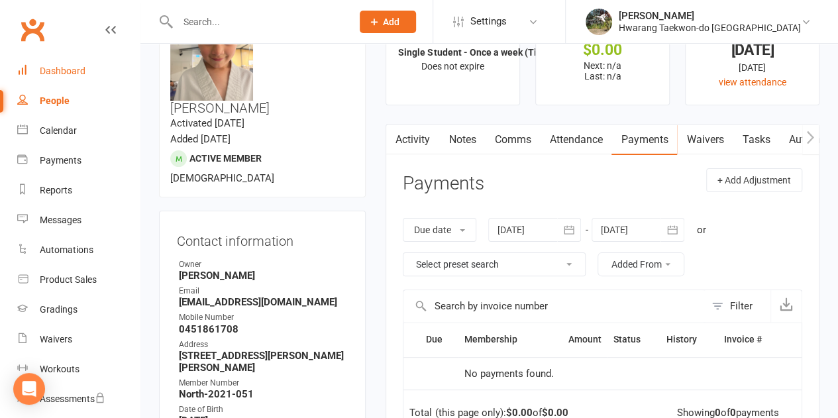
click at [65, 68] on div "Dashboard" at bounding box center [63, 71] width 46 height 11
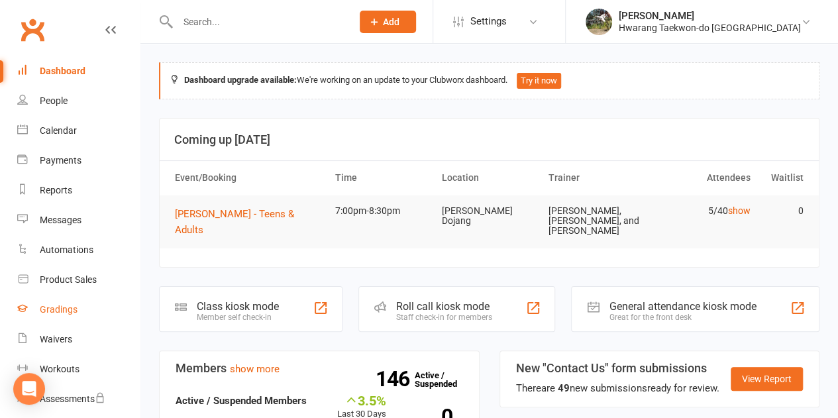
click at [56, 309] on div "Gradings" at bounding box center [59, 309] width 38 height 11
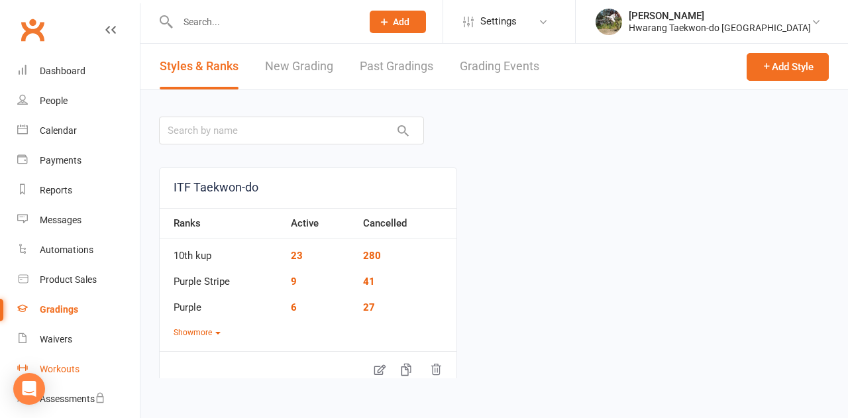
click at [56, 364] on div "Workouts" at bounding box center [60, 369] width 40 height 11
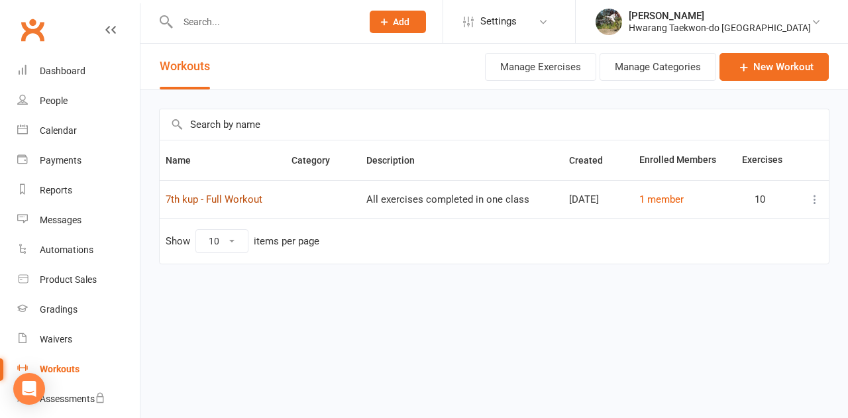
click at [233, 199] on link "7th kup - Full Workout" at bounding box center [214, 199] width 97 height 12
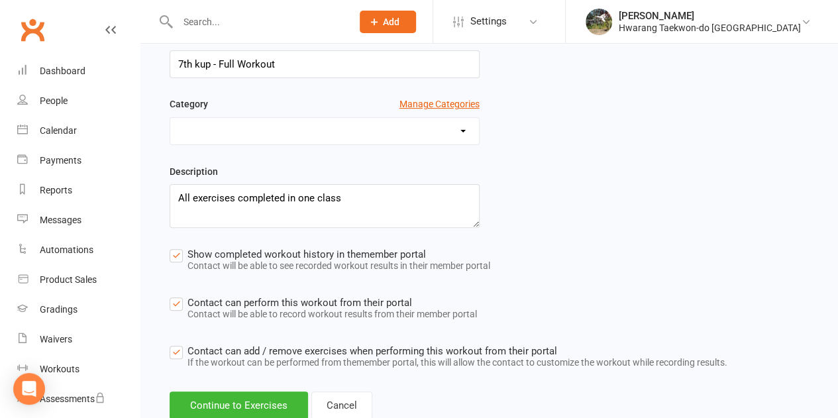
scroll to position [159, 0]
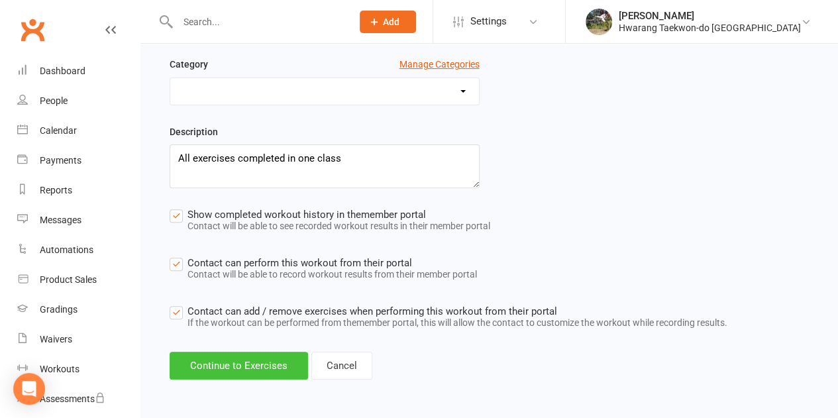
click at [282, 361] on button "Continue to Exercises" at bounding box center [239, 366] width 138 height 28
select select "Kilometres"
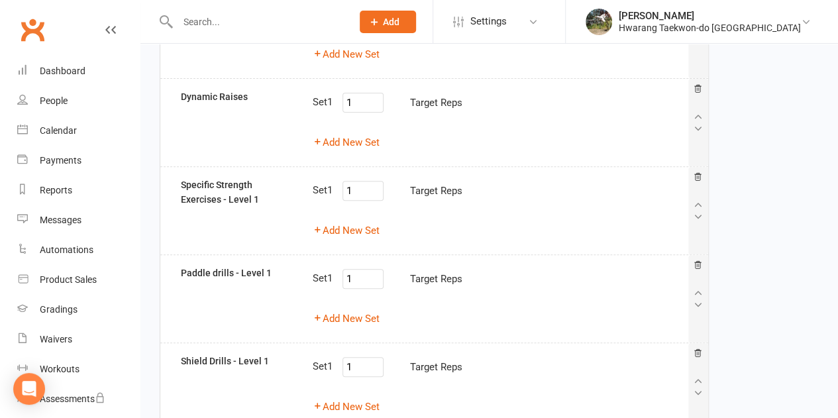
scroll to position [793, 0]
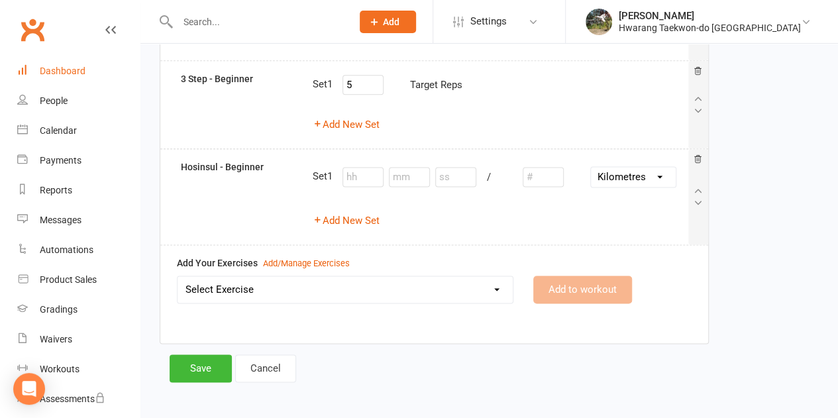
click at [77, 68] on div "Dashboard" at bounding box center [63, 71] width 46 height 11
